Goal: Navigation & Orientation: Find specific page/section

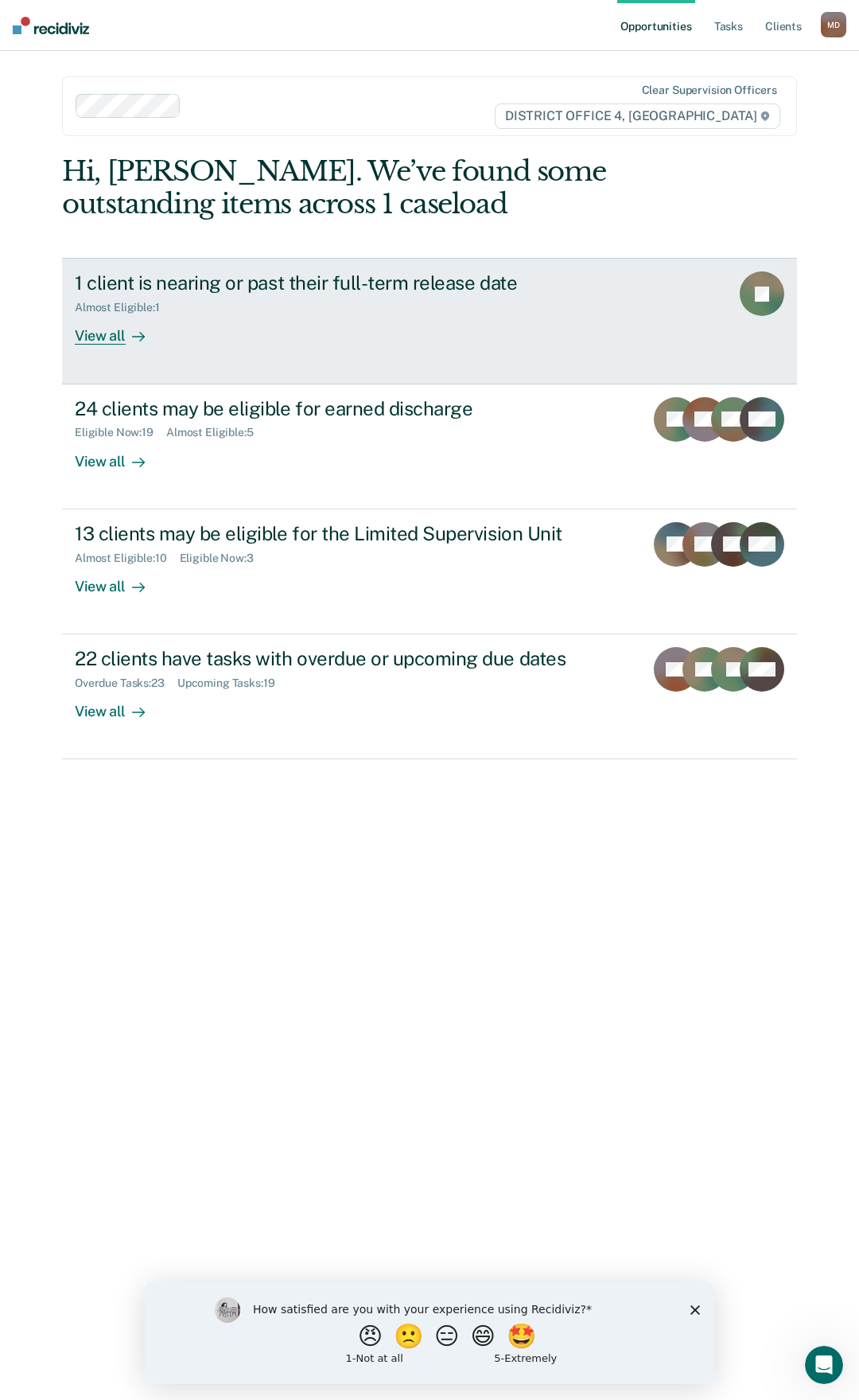
click at [101, 334] on div "View all" at bounding box center [119, 329] width 89 height 31
click at [104, 337] on div "View all" at bounding box center [119, 329] width 89 height 31
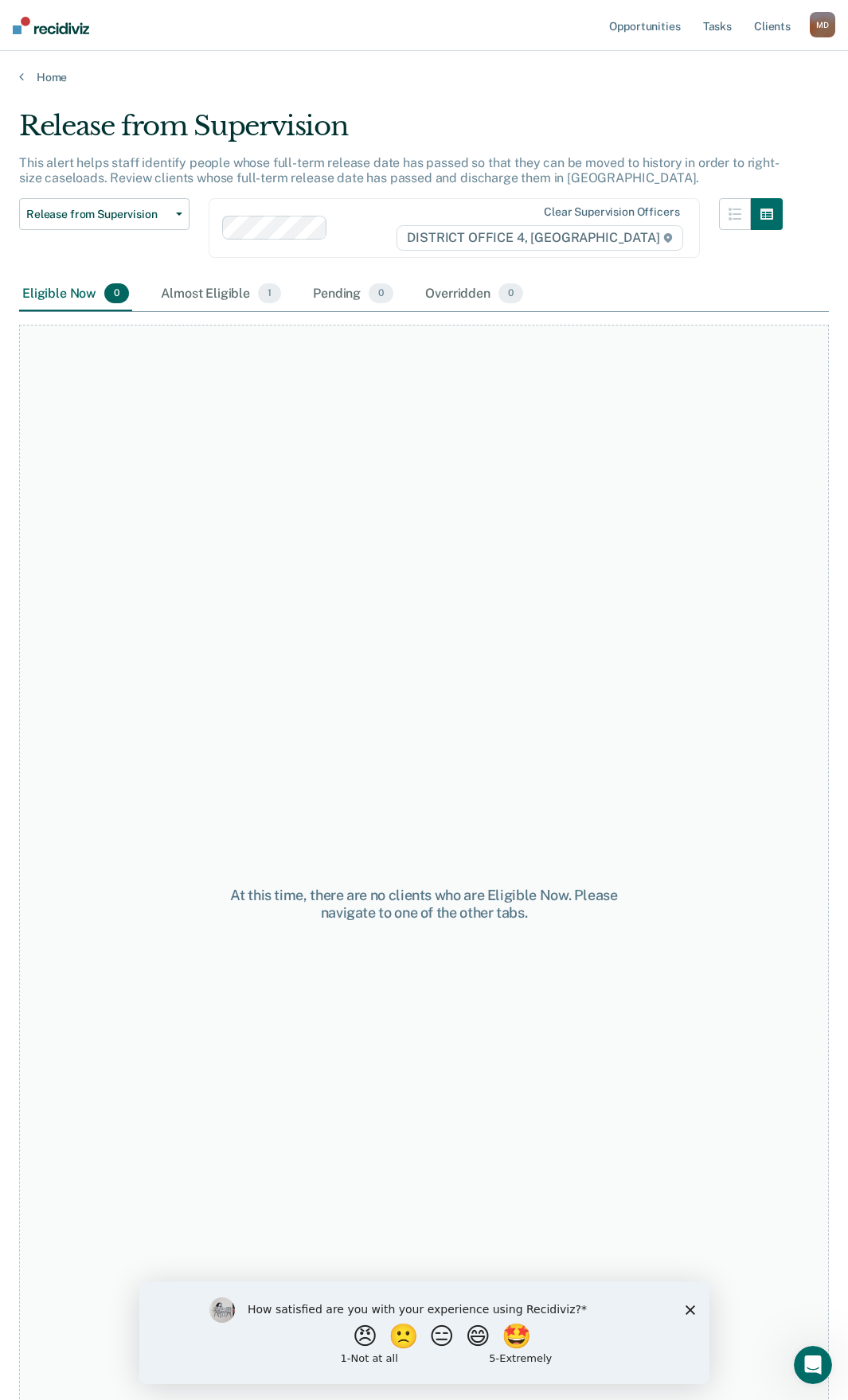
click at [18, 79] on div "Home" at bounding box center [424, 68] width 848 height 34
click at [22, 75] on icon at bounding box center [22, 76] width 5 height 13
